Goal: Task Accomplishment & Management: Manage account settings

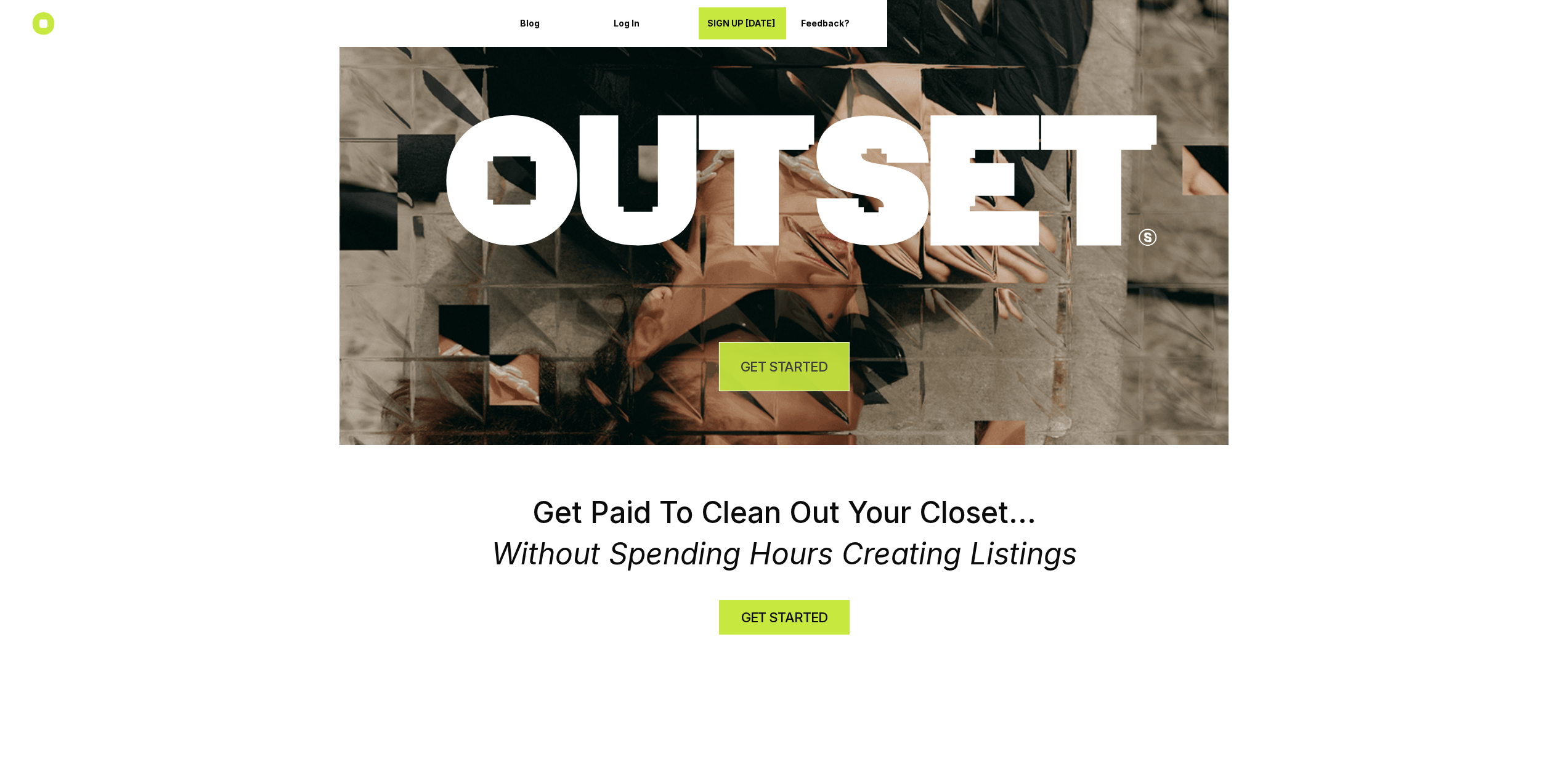
click at [790, 364] on h4 "GET STARTED" at bounding box center [784, 367] width 86 height 19
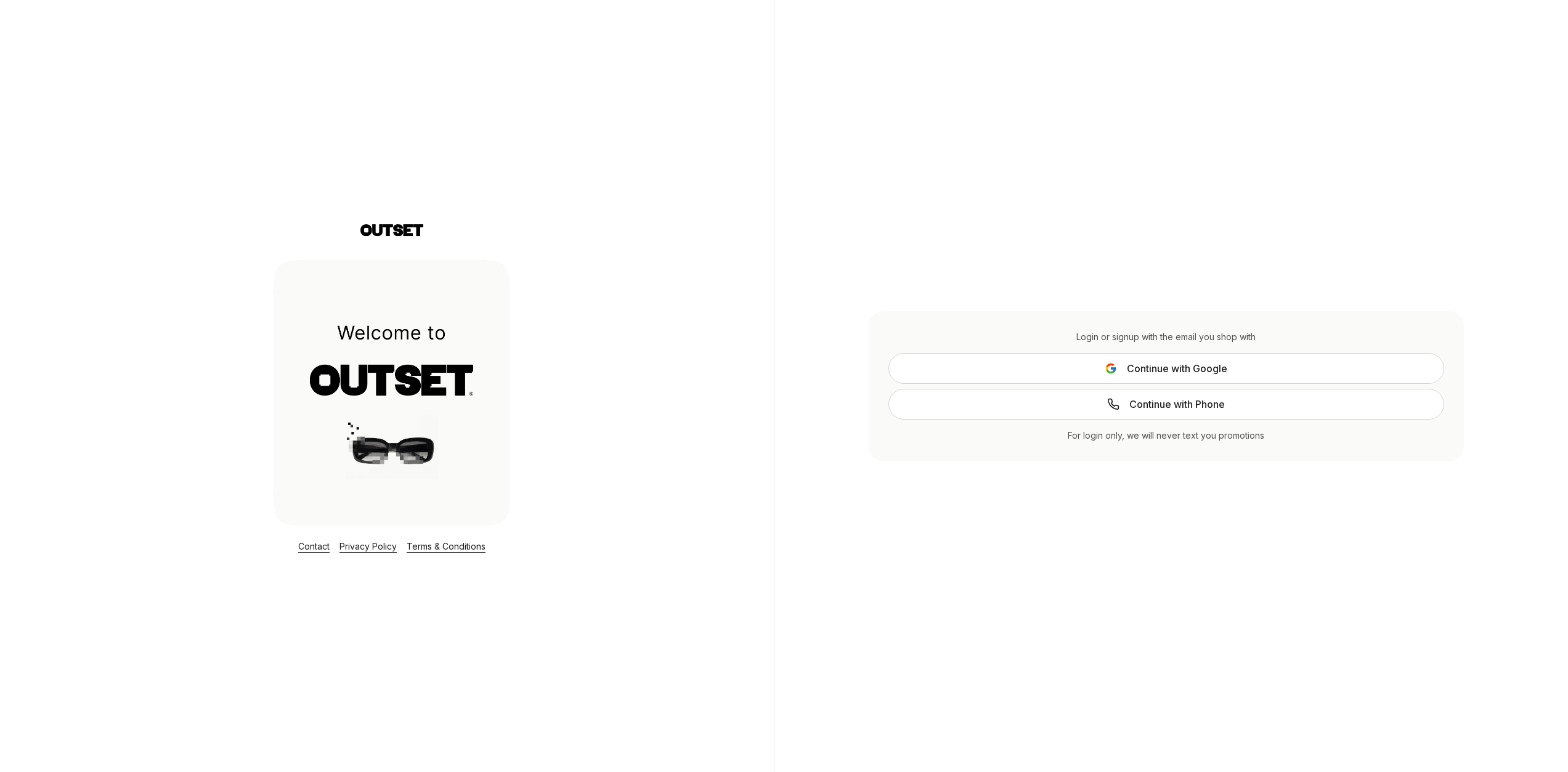
click at [1197, 373] on span "Continue with Google" at bounding box center [1177, 368] width 100 height 15
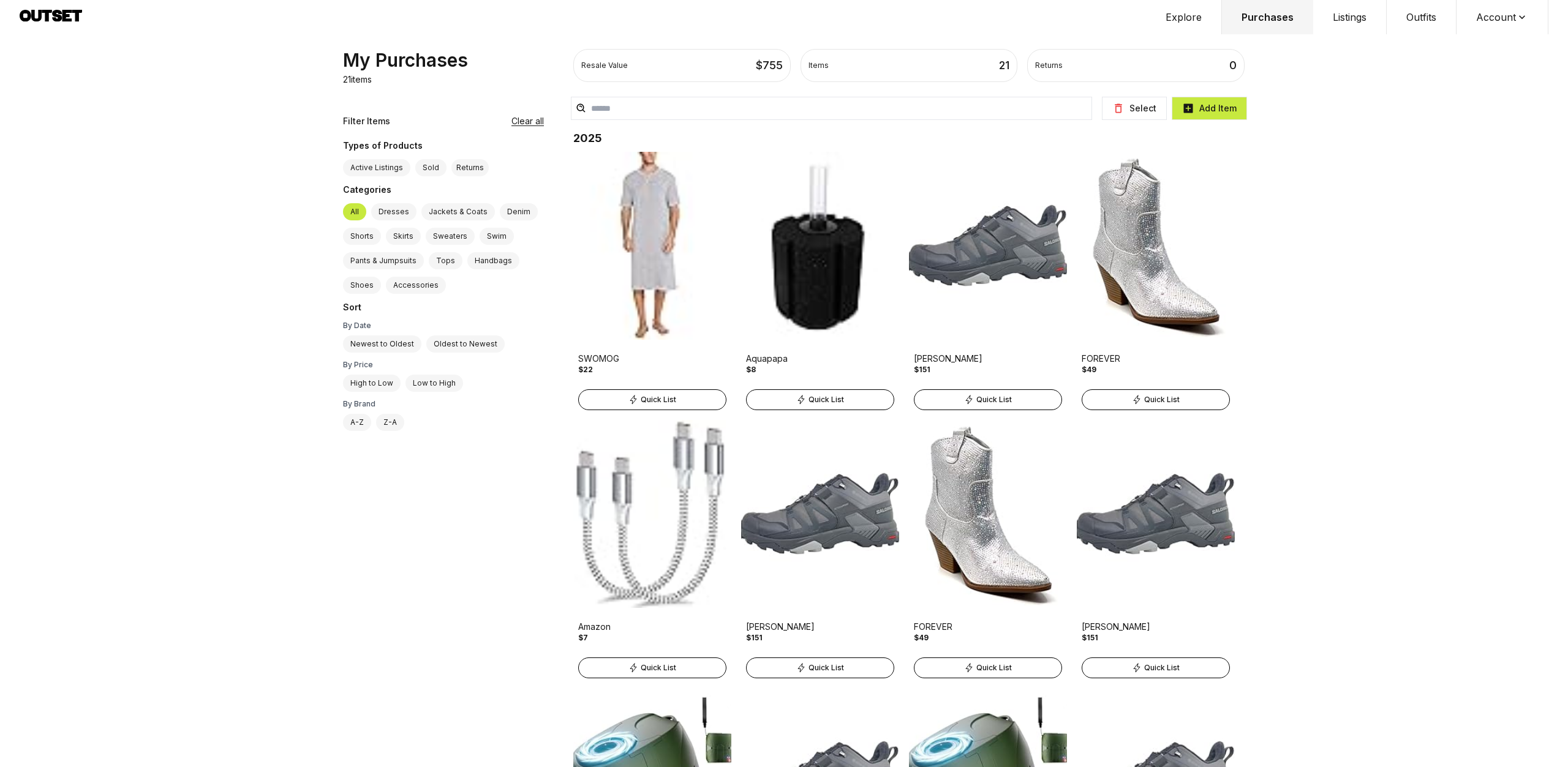
click at [1345, 19] on button "Listings" at bounding box center [1350, 17] width 74 height 34
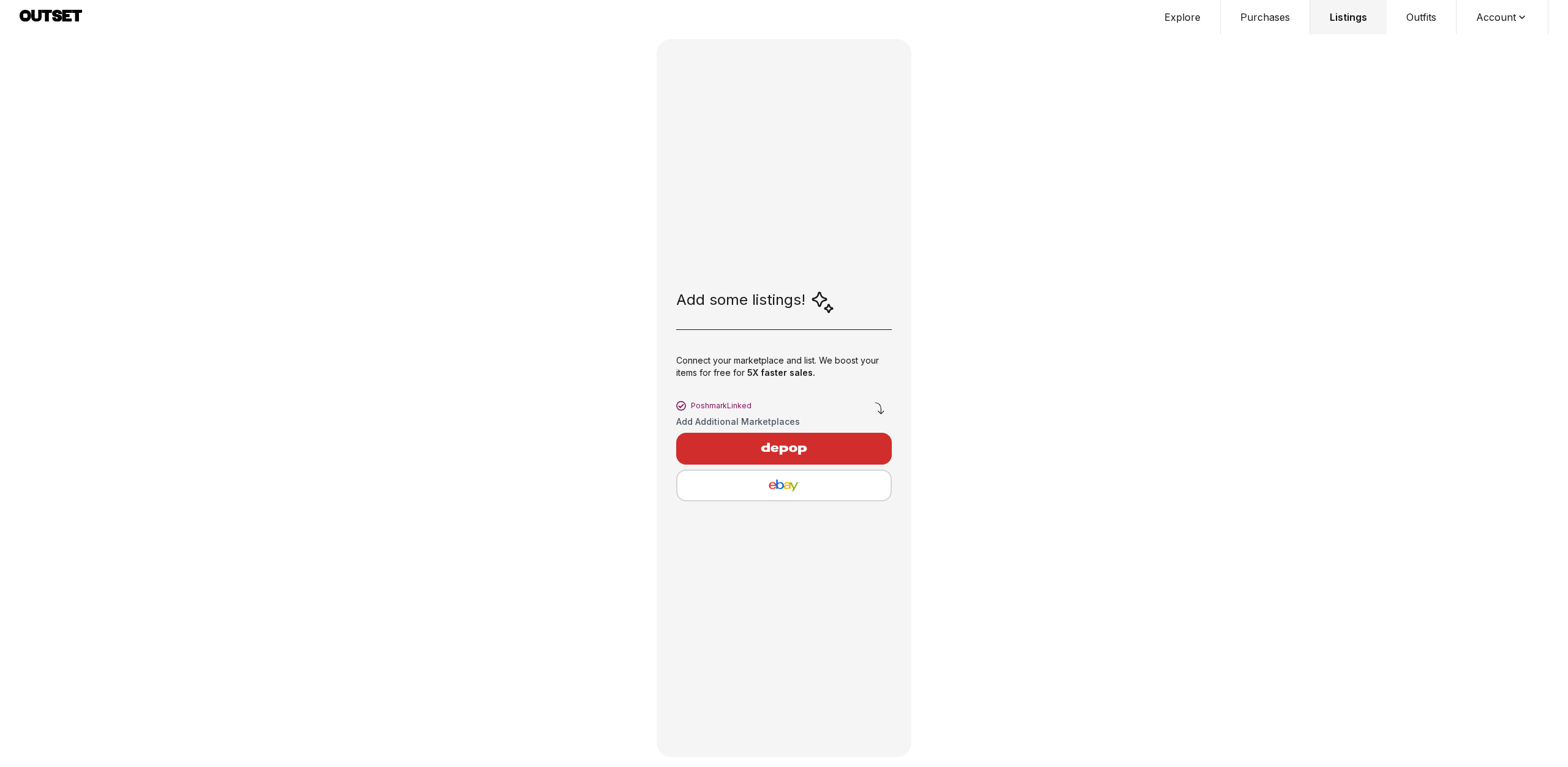
click at [1518, 16] on icon at bounding box center [1522, 17] width 12 height 12
click at [1484, 38] on span "Profile" at bounding box center [1494, 40] width 108 height 22
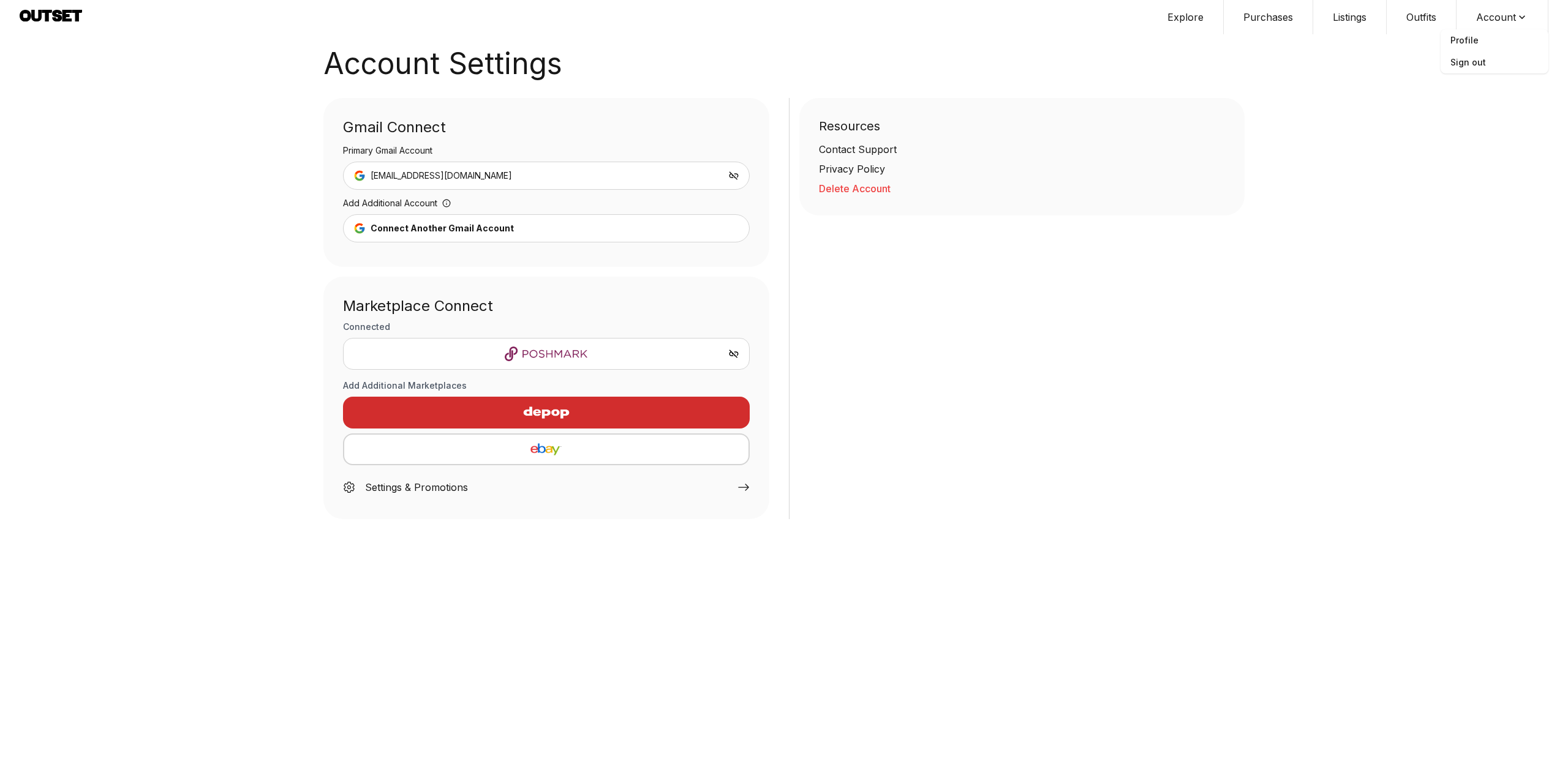
click at [448, 485] on div "Settings & Promotions" at bounding box center [416, 487] width 103 height 15
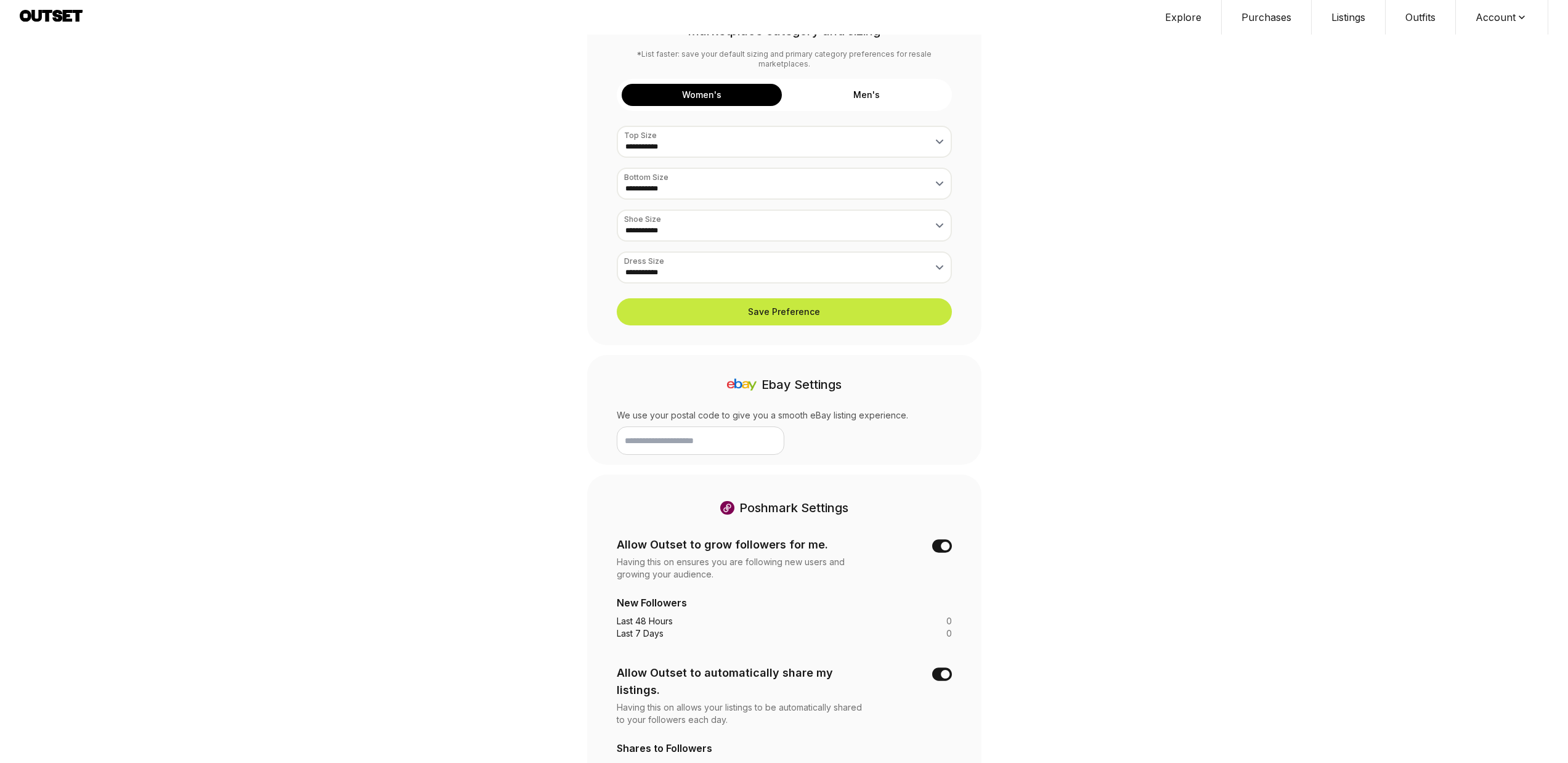
scroll to position [47, 0]
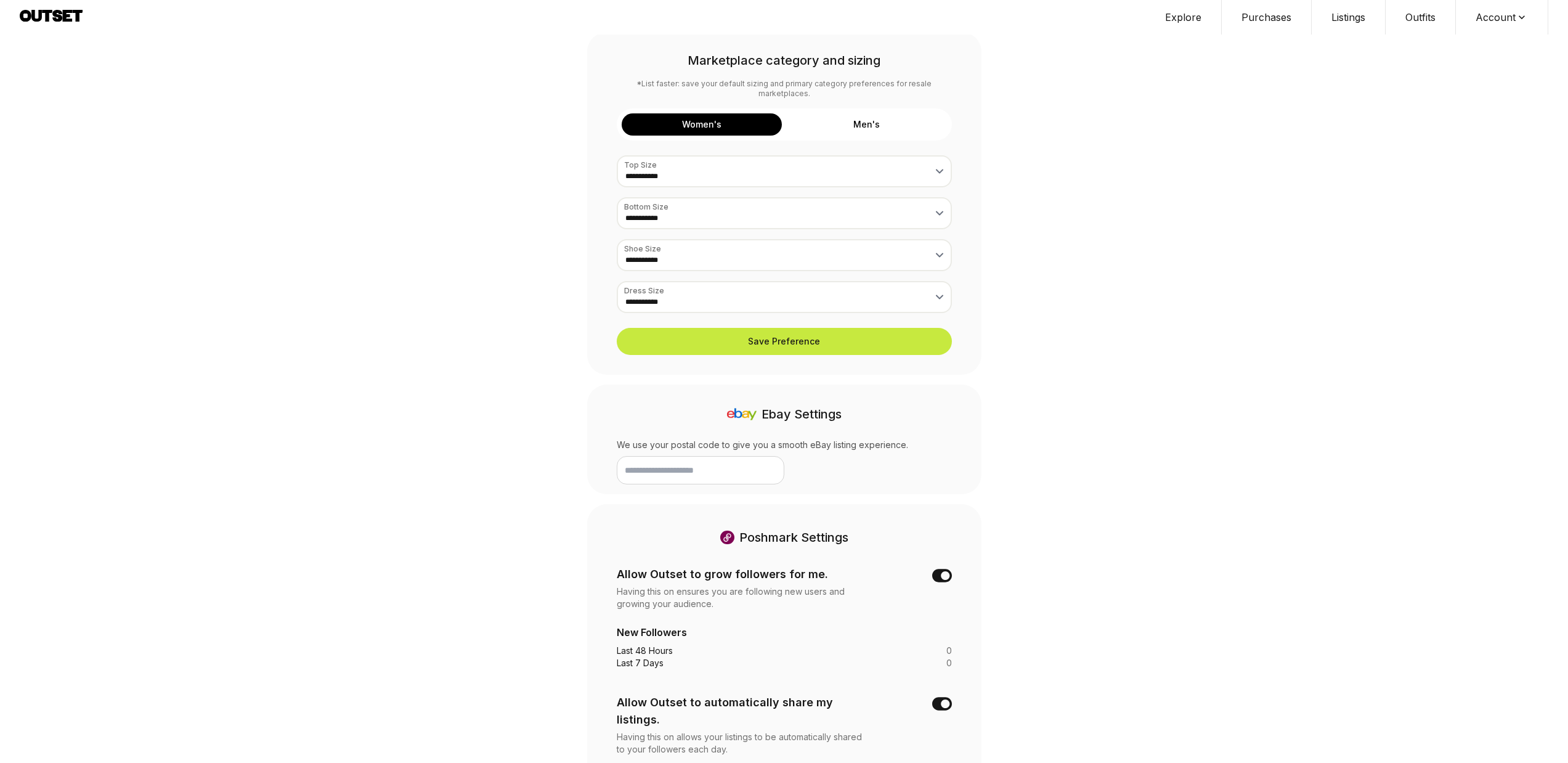
click at [1168, 19] on button "Explore" at bounding box center [1184, 17] width 77 height 35
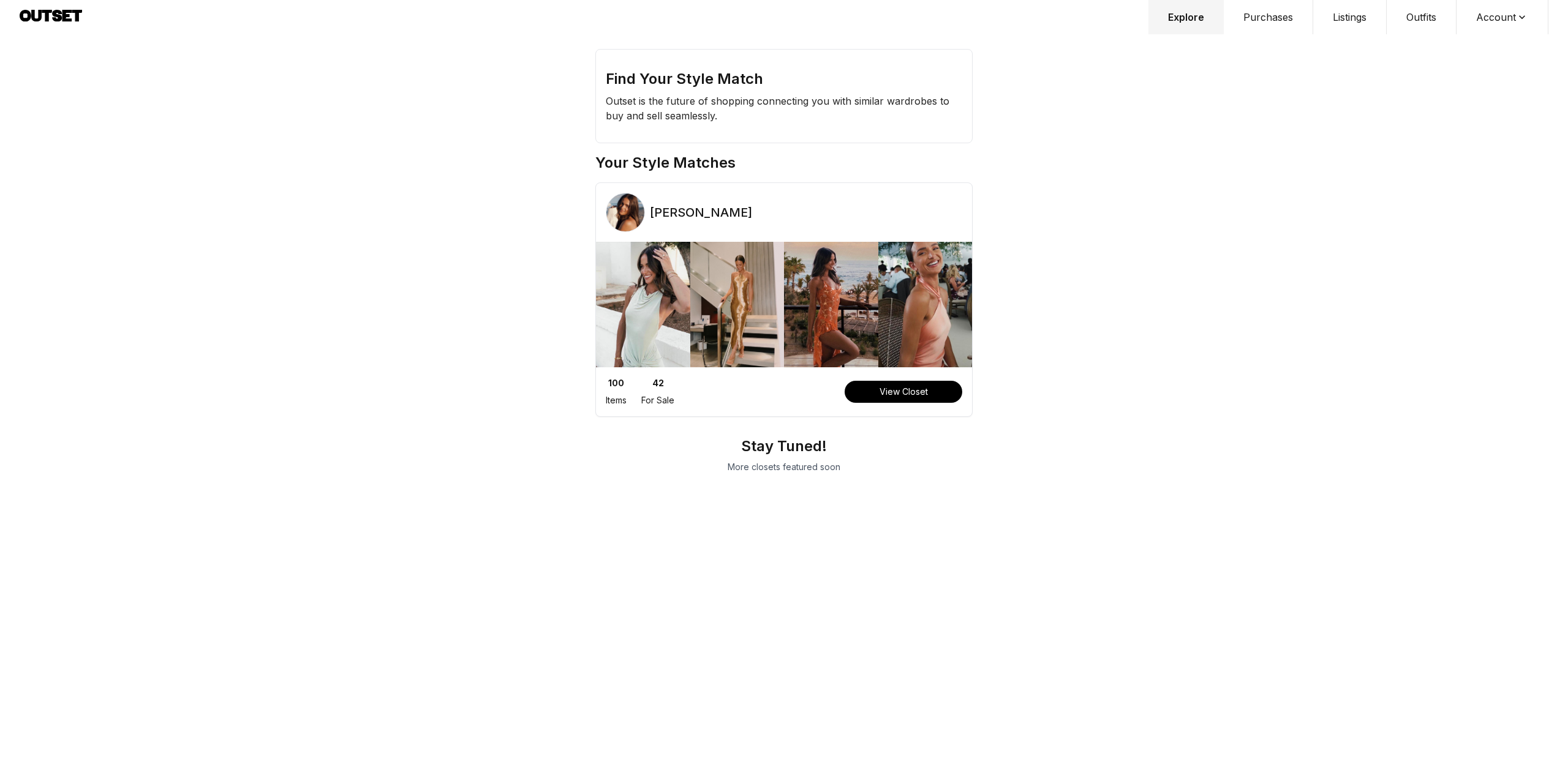
click at [1264, 25] on button "Purchases" at bounding box center [1268, 17] width 90 height 34
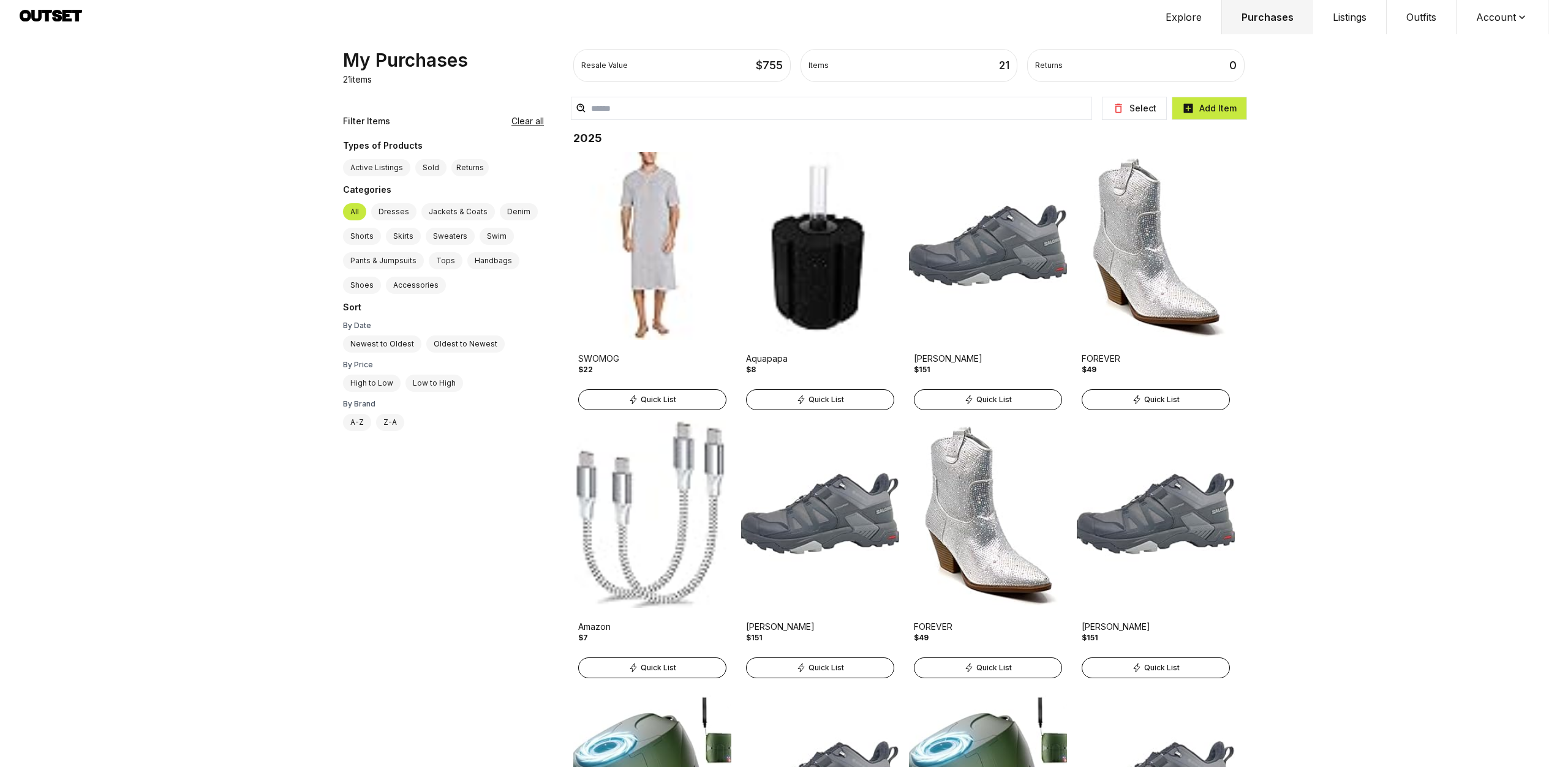
click at [1356, 12] on button "Listings" at bounding box center [1350, 17] width 74 height 34
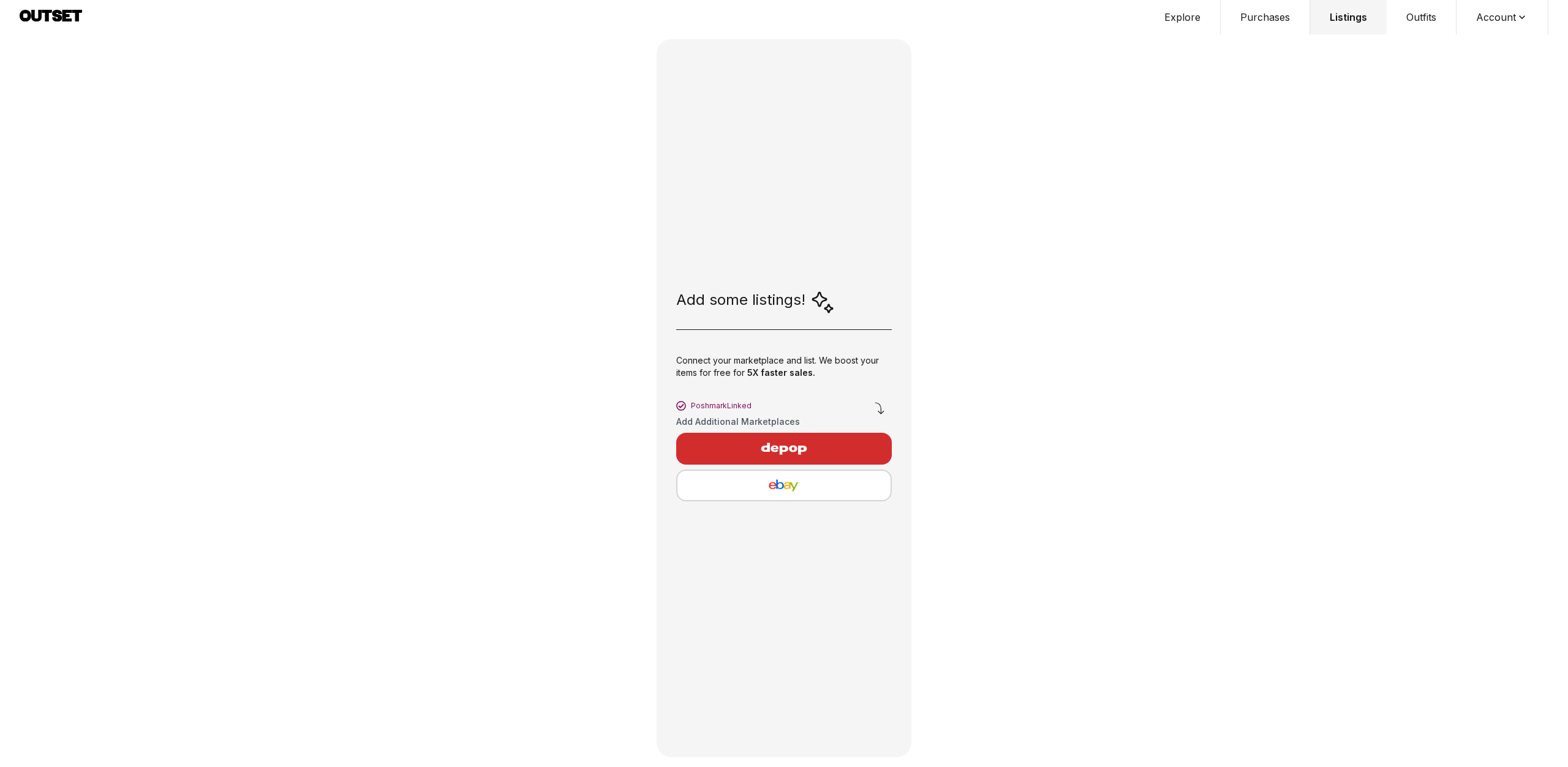
click at [1428, 18] on button "Outfits" at bounding box center [1421, 17] width 70 height 34
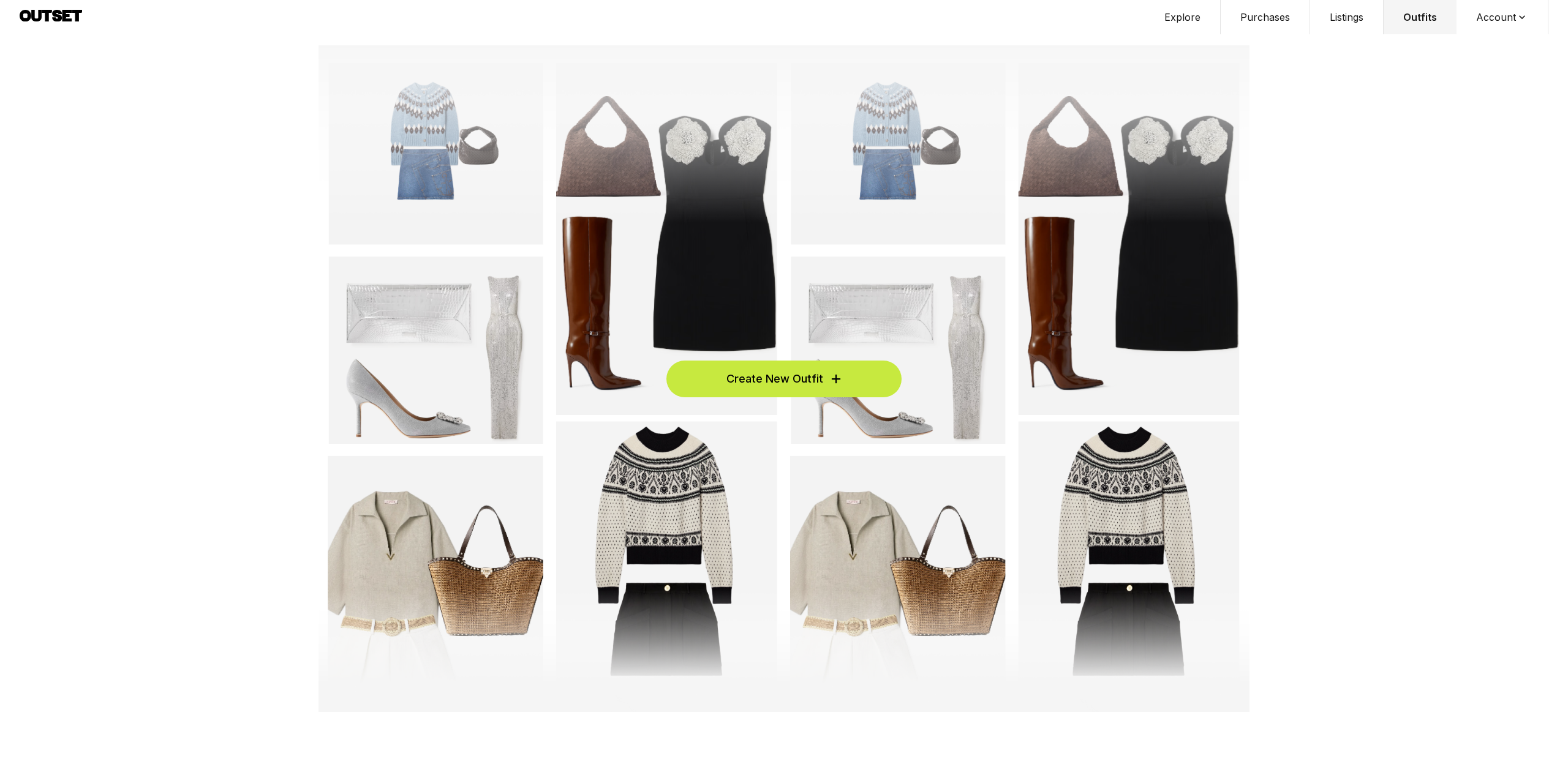
click at [1501, 13] on button "Account" at bounding box center [1502, 17] width 92 height 34
click at [1471, 37] on span "Profile" at bounding box center [1494, 40] width 108 height 22
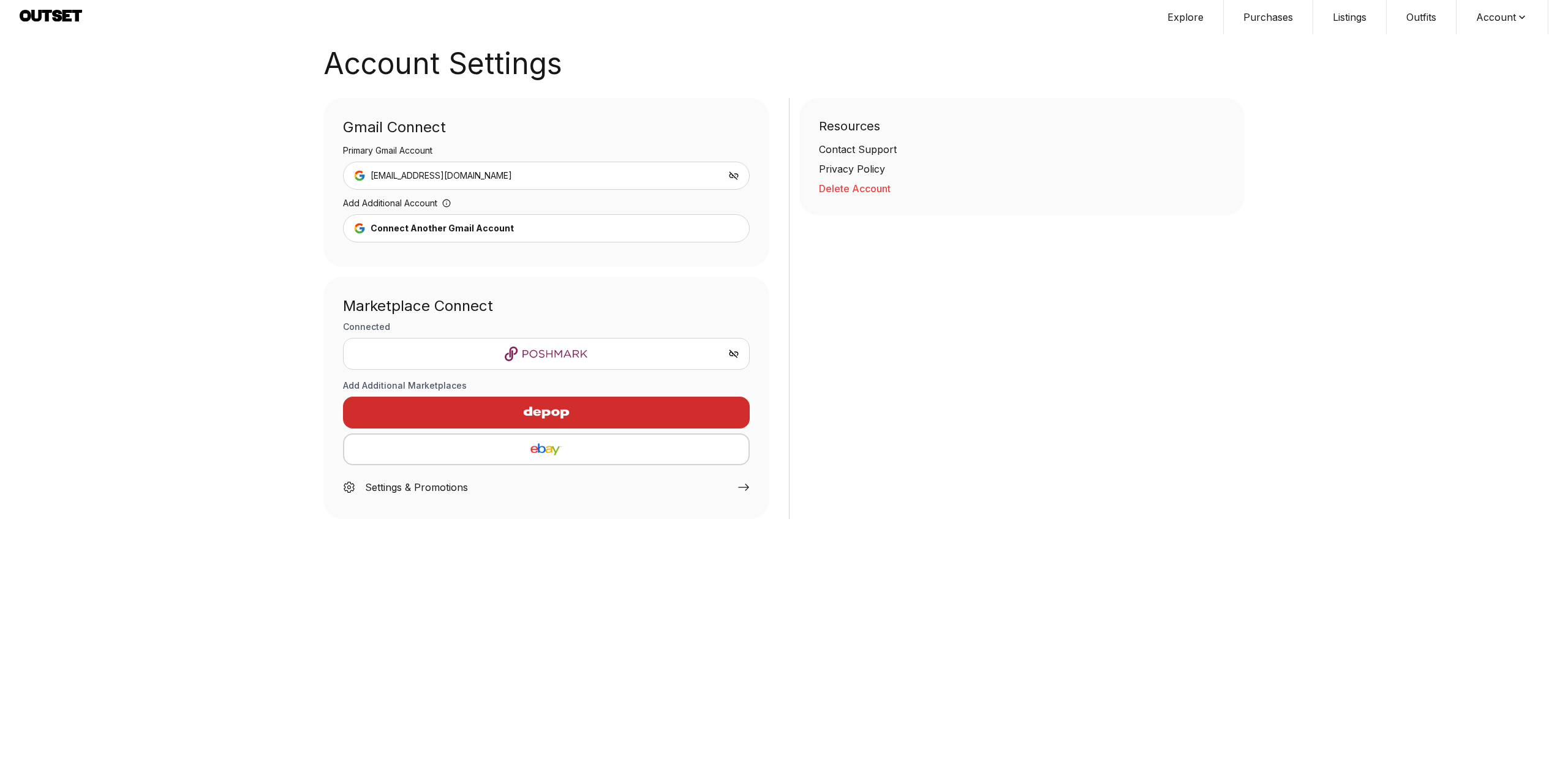
click at [609, 364] on div at bounding box center [546, 354] width 407 height 32
click at [608, 359] on img at bounding box center [546, 354] width 386 height 15
click at [412, 489] on div "Settings & Promotions" at bounding box center [416, 487] width 103 height 15
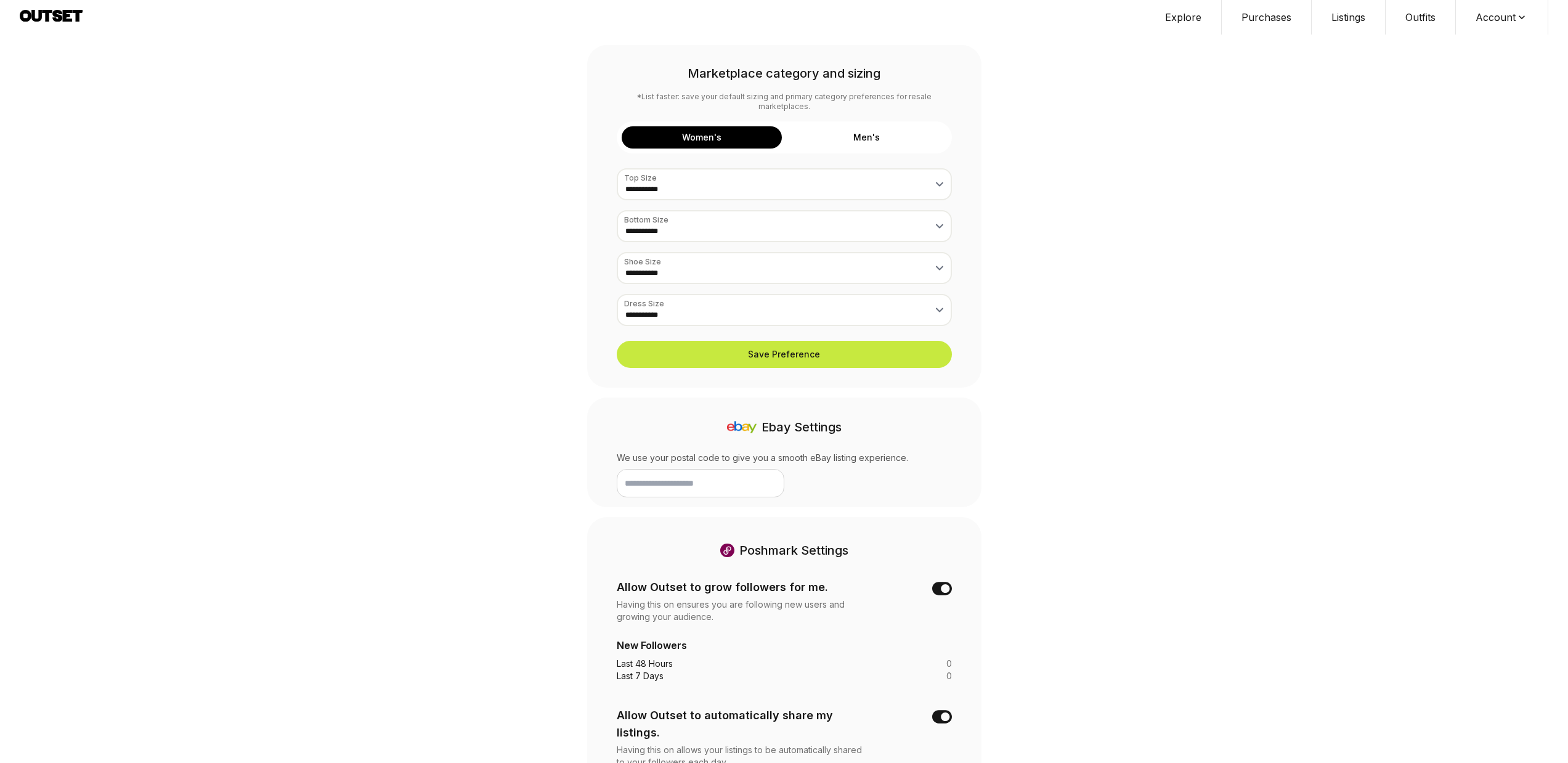
scroll to position [109, 0]
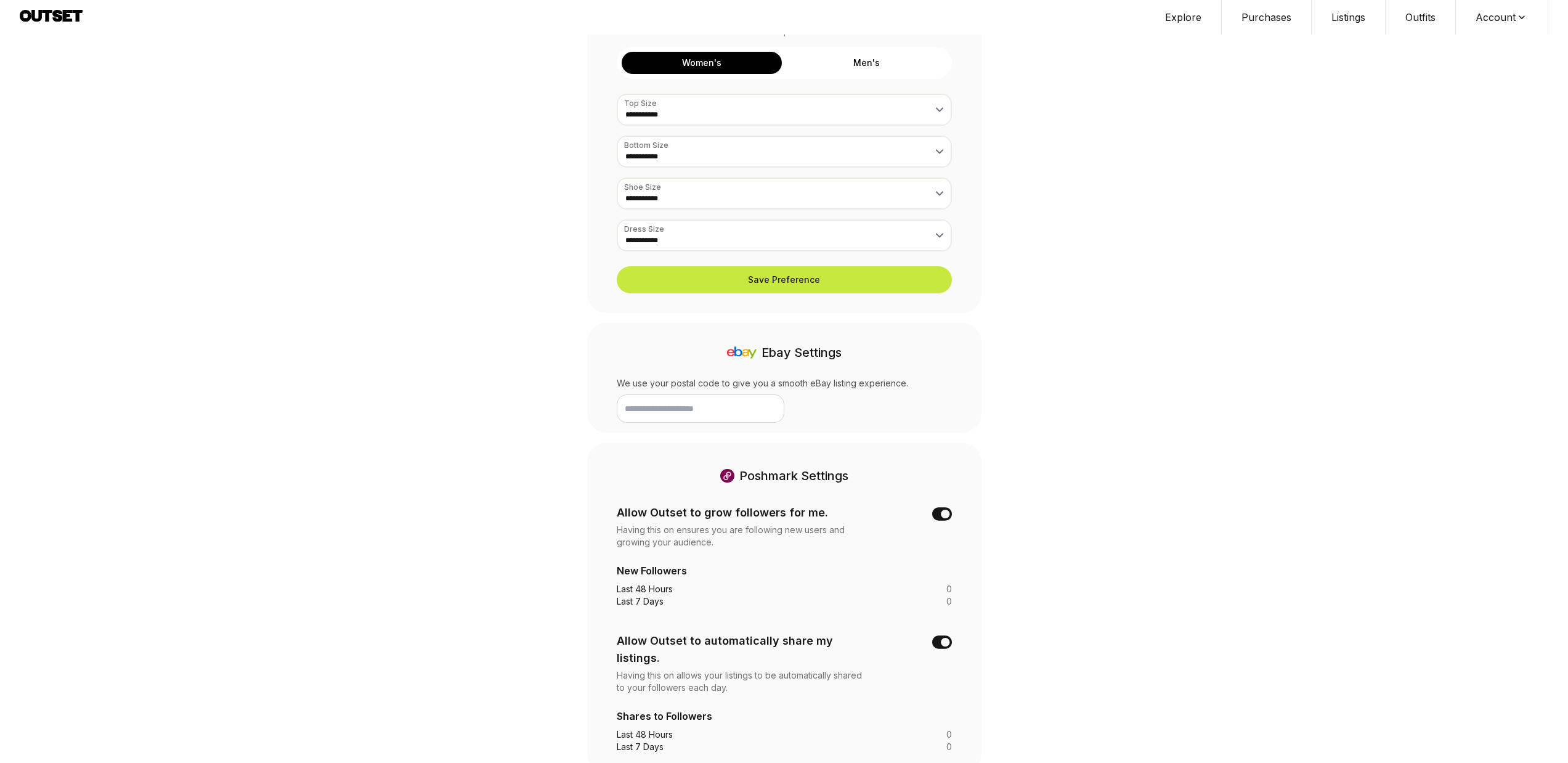
click at [705, 400] on input "text" at bounding box center [701, 409] width 167 height 28
type input "*****"
click at [804, 402] on icon at bounding box center [805, 408] width 12 height 12
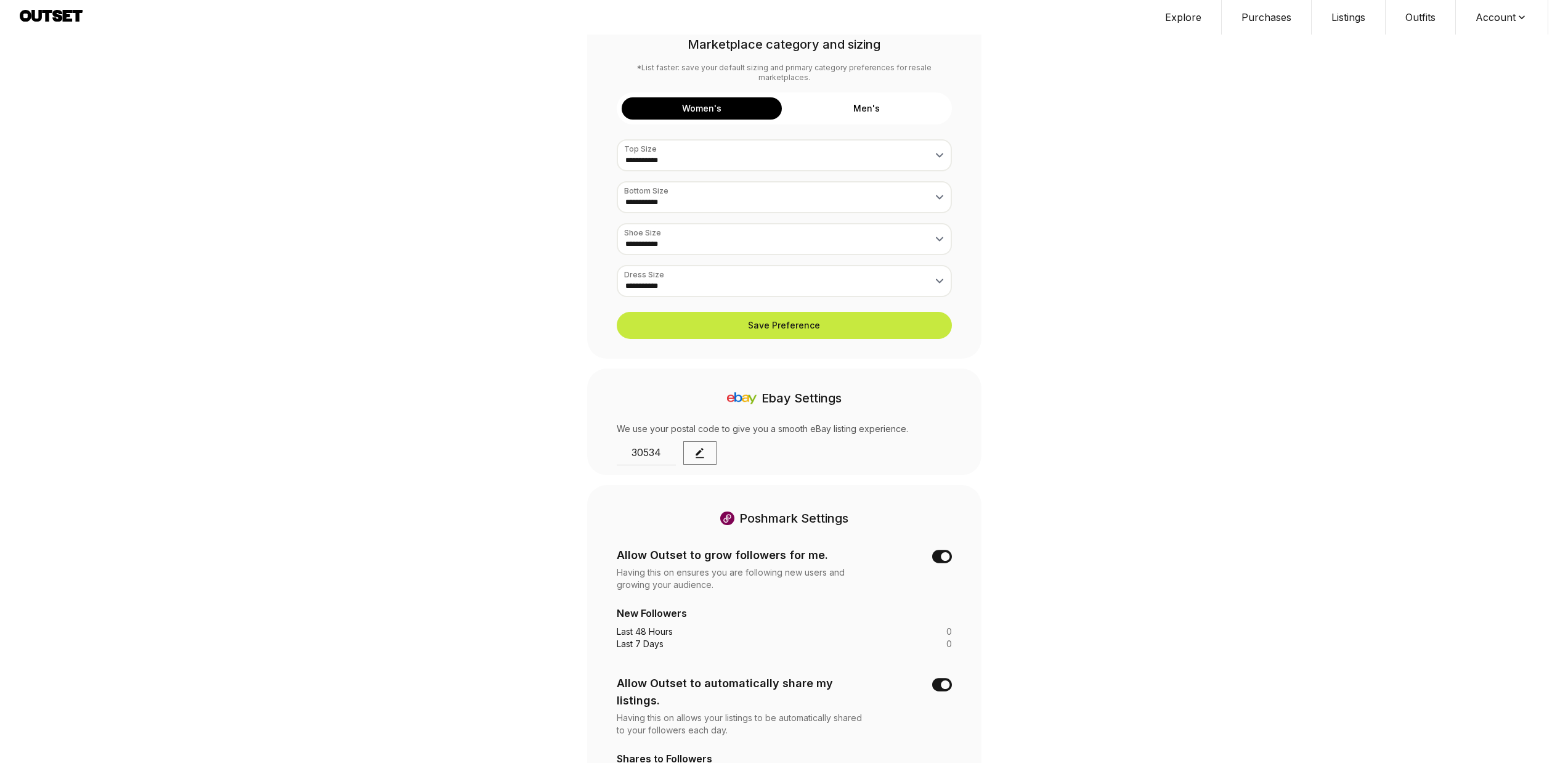
scroll to position [106, 0]
